Goal: Information Seeking & Learning: Learn about a topic

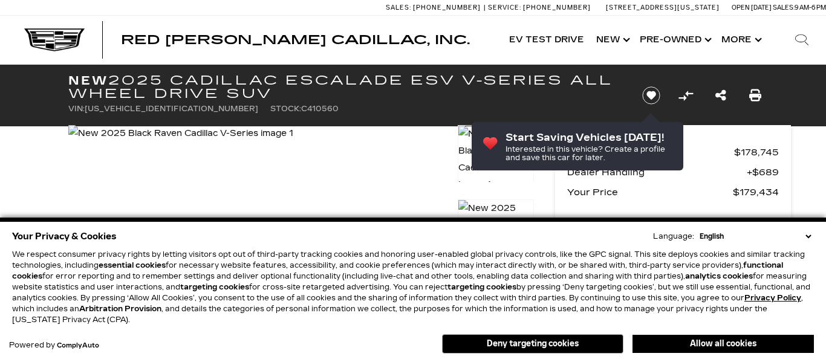
click at [768, 238] on select "English Spanish / Español English / [GEOGRAPHIC_DATA] Korean / 한국어 Vietnamese /…" at bounding box center [754, 236] width 117 height 11
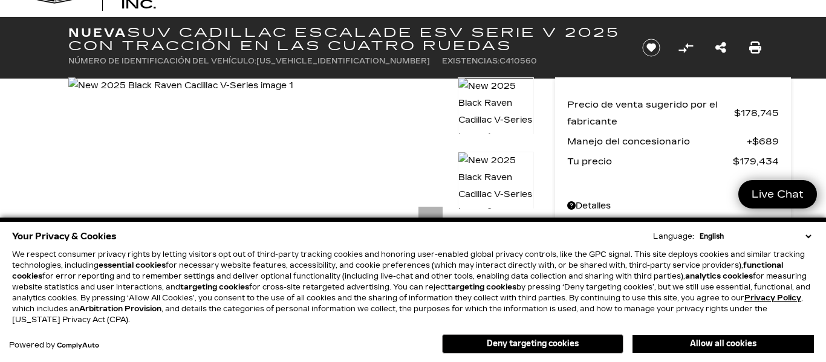
scroll to position [48, 0]
select select "en-[GEOGRAPHIC_DATA]"
click at [702, 231] on select "English Spanish / Español English / [GEOGRAPHIC_DATA] Korean / 한국어 Vietnamese /…" at bounding box center [754, 236] width 117 height 11
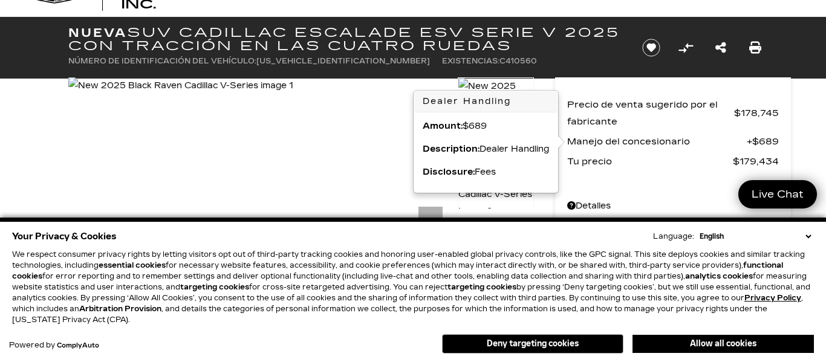
click at [784, 240] on select "English Spanish / Español English / [GEOGRAPHIC_DATA] Korean / 한국어 Vietnamese /…" at bounding box center [754, 236] width 117 height 11
select select "en-[GEOGRAPHIC_DATA]"
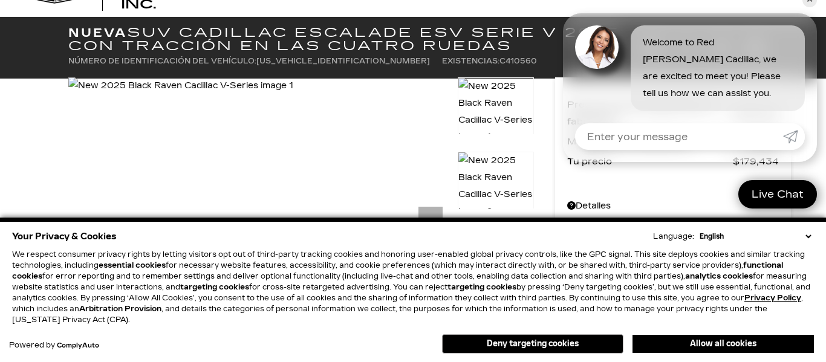
click at [751, 241] on select "English Spanish / Español English / [GEOGRAPHIC_DATA] Korean / 한국어 Vietnamese /…" at bounding box center [754, 236] width 117 height 11
click at [810, 234] on select "Inglés Español / Español Inglés / [PERSON_NAME][GEOGRAPHIC_DATA] Coreano / 한국어 …" at bounding box center [727, 236] width 172 height 11
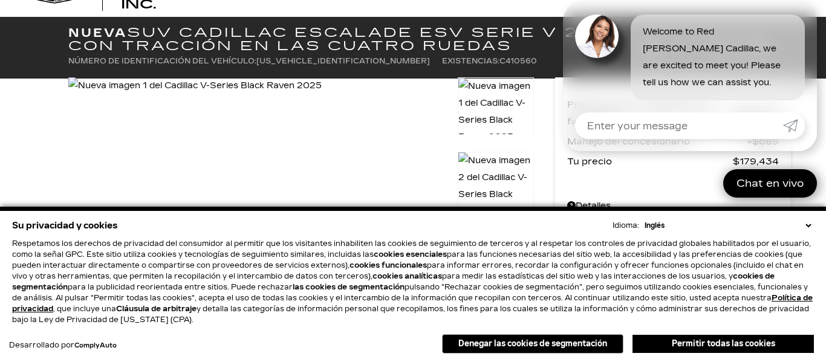
select select "es-MX"
click at [705, 220] on select "Inglés Español / Español Inglés / [PERSON_NAME][GEOGRAPHIC_DATA] Coreano / 한국어 …" at bounding box center [727, 225] width 172 height 11
click at [669, 192] on div "Precio de venta sugerido por el fabricante $178,745 Manejo del concesionario $6…" at bounding box center [673, 147] width 212 height 102
select select "es-MX"
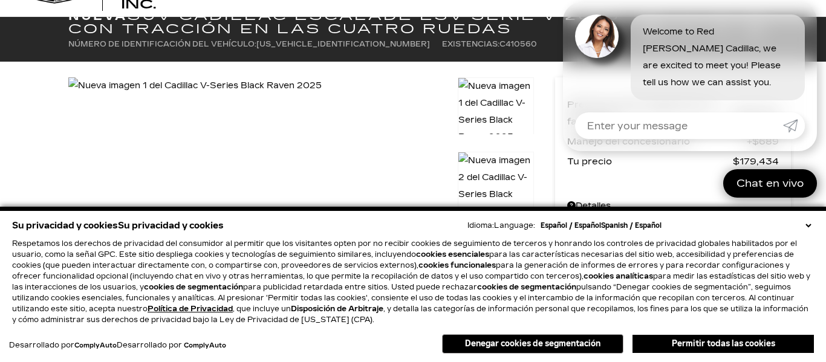
scroll to position [276, 0]
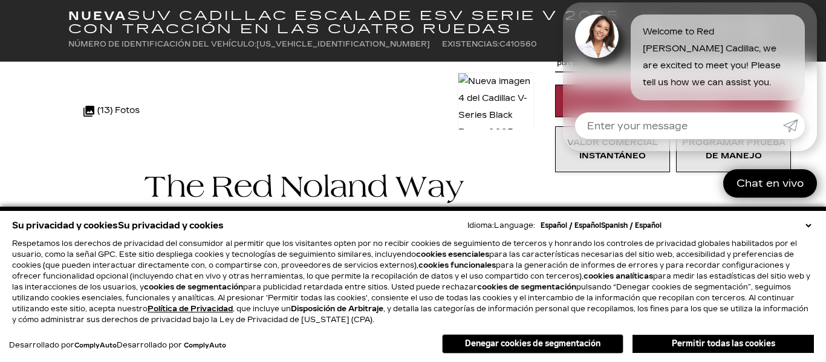
select select "es-MX"
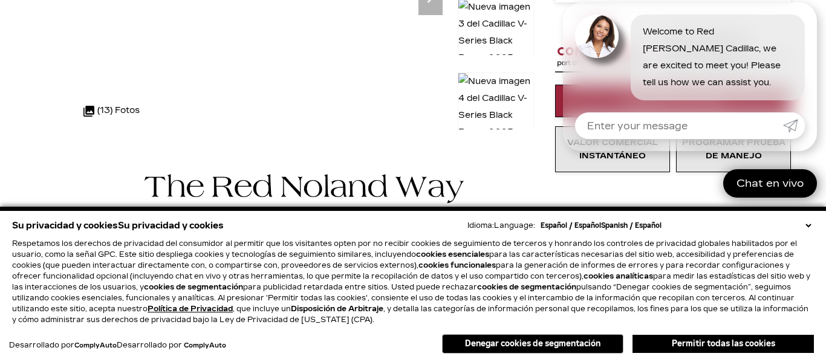
select select "es-MX"
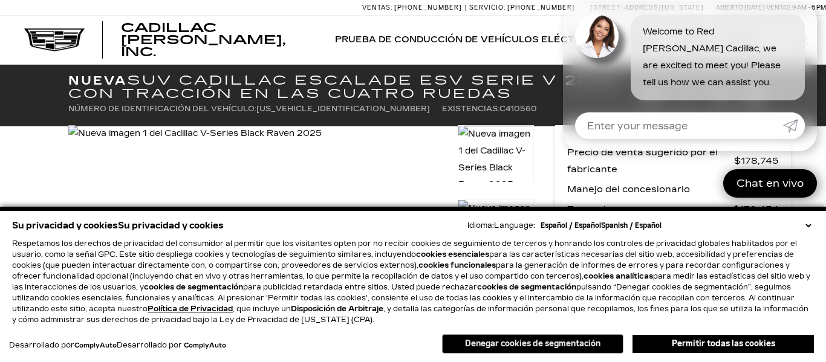
select select "es-MX"
click at [574, 342] on button "Denegar cookies de segmentación" at bounding box center [532, 343] width 181 height 19
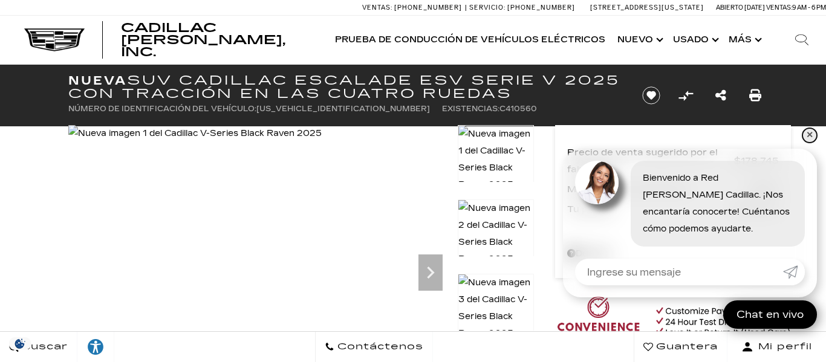
click at [808, 137] on font "✕" at bounding box center [809, 135] width 7 height 10
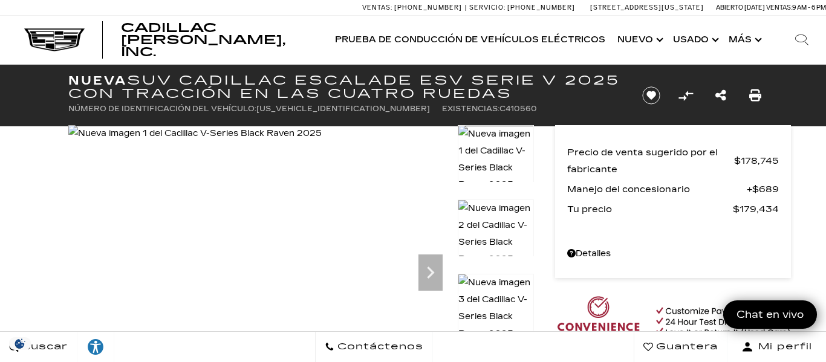
drag, startPoint x: 129, startPoint y: 75, endPoint x: 175, endPoint y: 90, distance: 47.8
click at [175, 90] on font "SUV Cadillac Escalade ESV Serie V 2025 con tracción en las cuatro ruedas" at bounding box center [343, 87] width 551 height 28
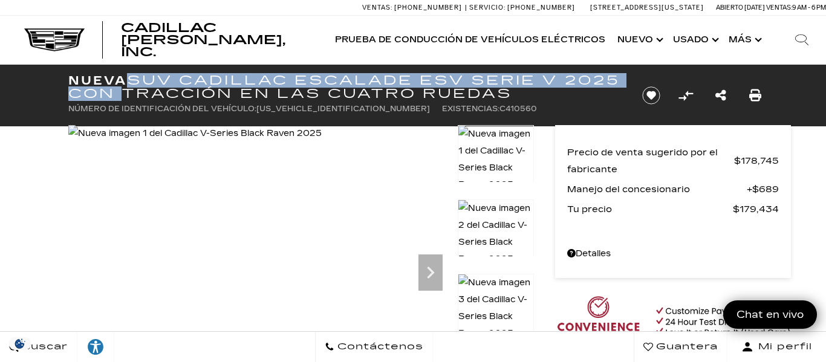
drag, startPoint x: 68, startPoint y: 79, endPoint x: 570, endPoint y: 94, distance: 503.0
click at [570, 94] on h1 "Nueva SUV Cadillac Escalade ESV Serie V 2025 con tracción en las cuatro ruedas" at bounding box center [344, 87] width 553 height 27
copy h1 "Nueva SUV Cadillac Escalade ESV Serie V 2025 con tracción en las cuatro ruedas"
